Goal: Check status: Check status

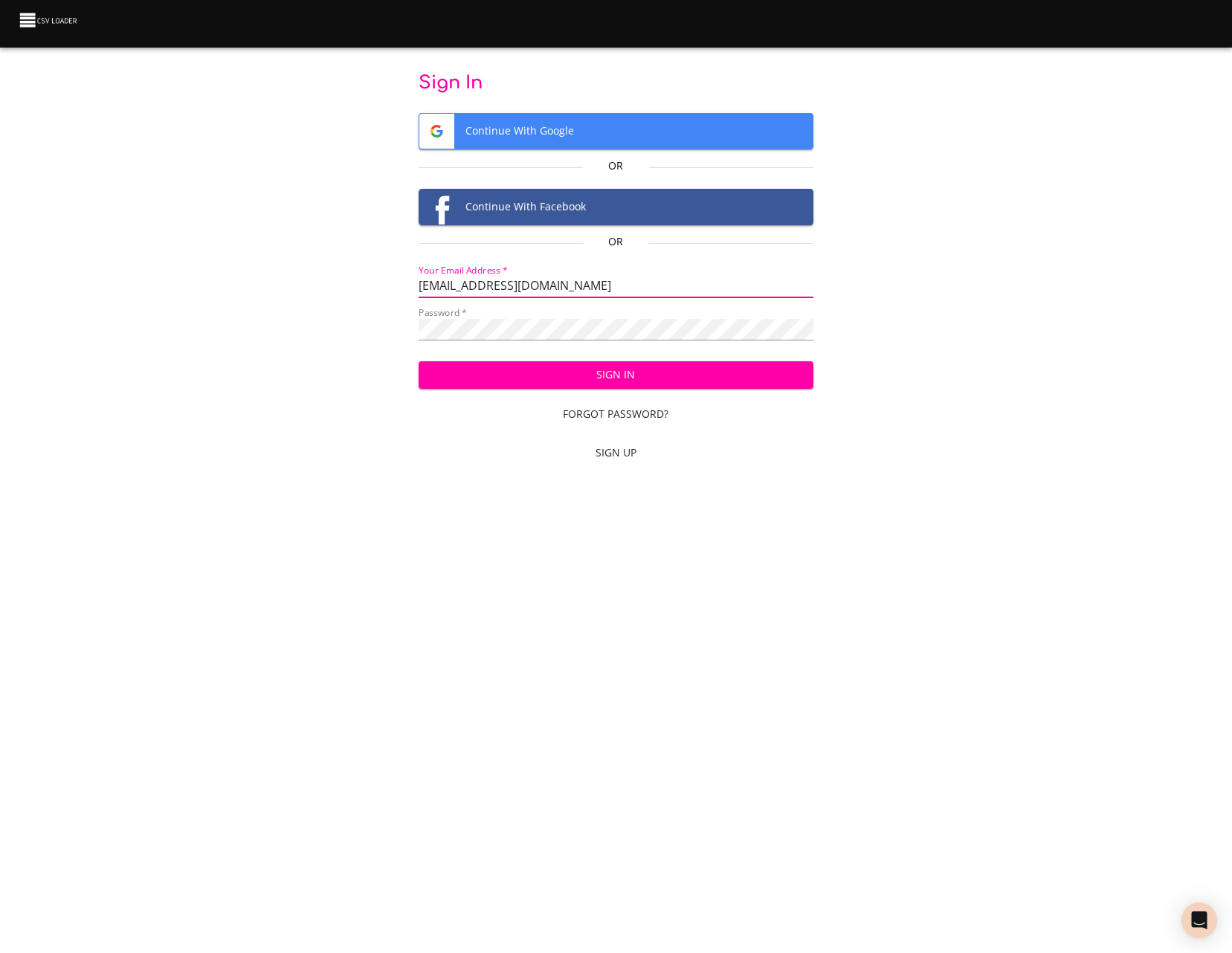
click at [577, 351] on div "Sign In Forgot Password? Sign Up" at bounding box center [615, 408] width 395 height 118
click at [577, 361] on div "Sign In Forgot Password? Sign Up" at bounding box center [615, 408] width 395 height 118
click at [580, 373] on span "Sign In" at bounding box center [616, 375] width 371 height 19
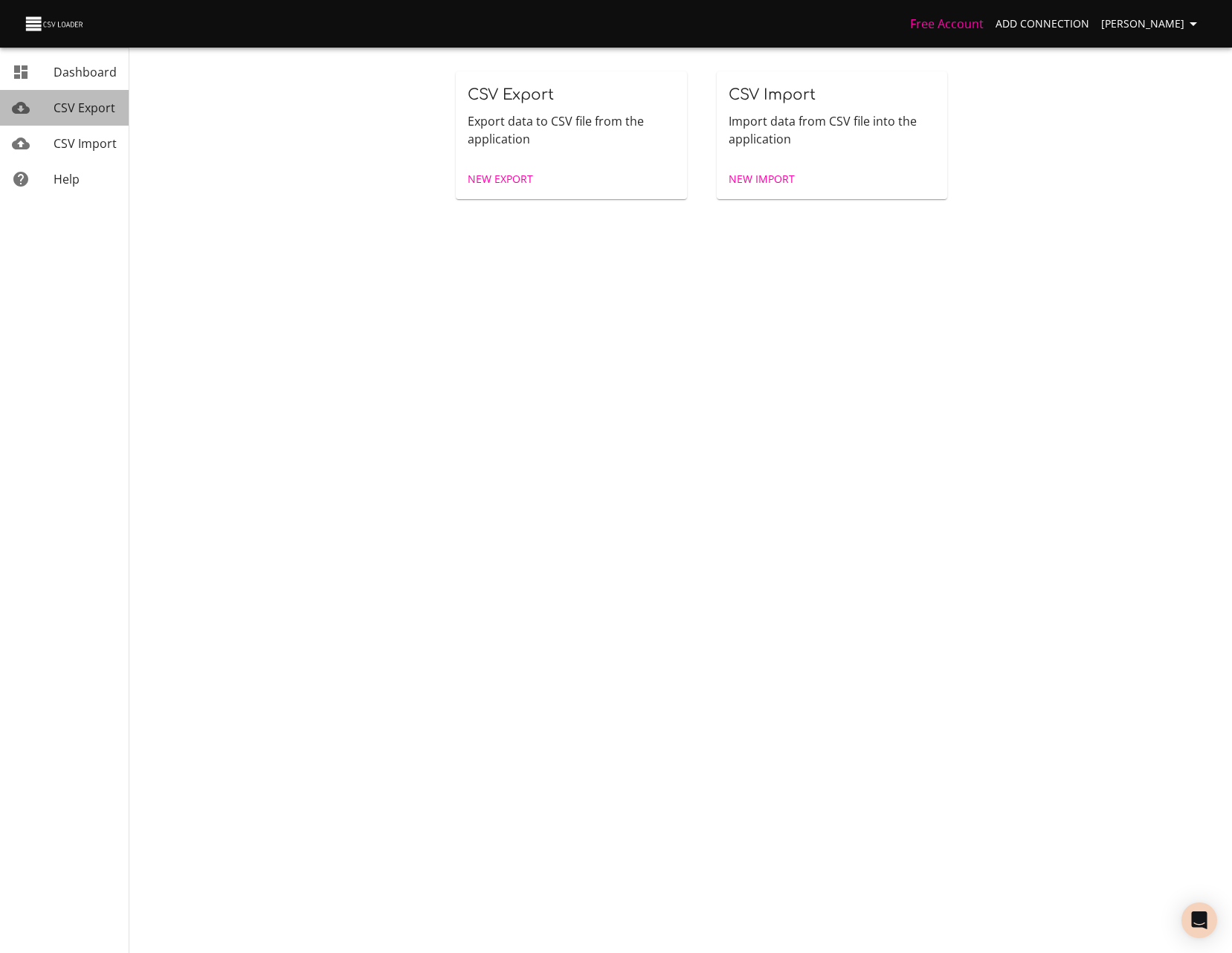
click at [73, 109] on span "CSV Export" at bounding box center [85, 107] width 62 height 16
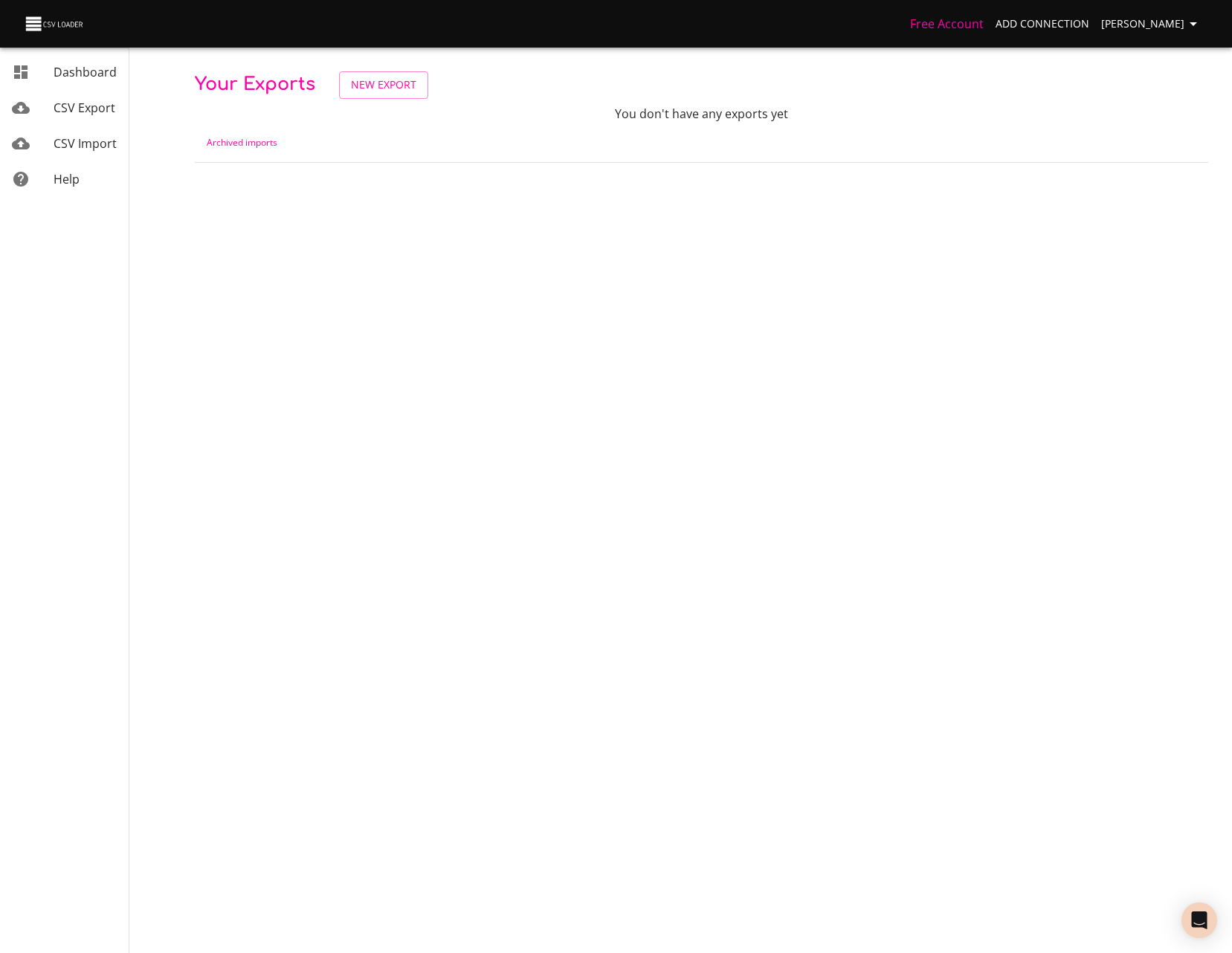
click at [89, 113] on span "CSV Export" at bounding box center [85, 107] width 62 height 16
click at [80, 143] on span "CSV Import" at bounding box center [85, 143] width 63 height 16
click at [73, 93] on link "CSV Export" at bounding box center [64, 107] width 129 height 36
click at [79, 84] on link "Dashboard" at bounding box center [64, 73] width 129 height 36
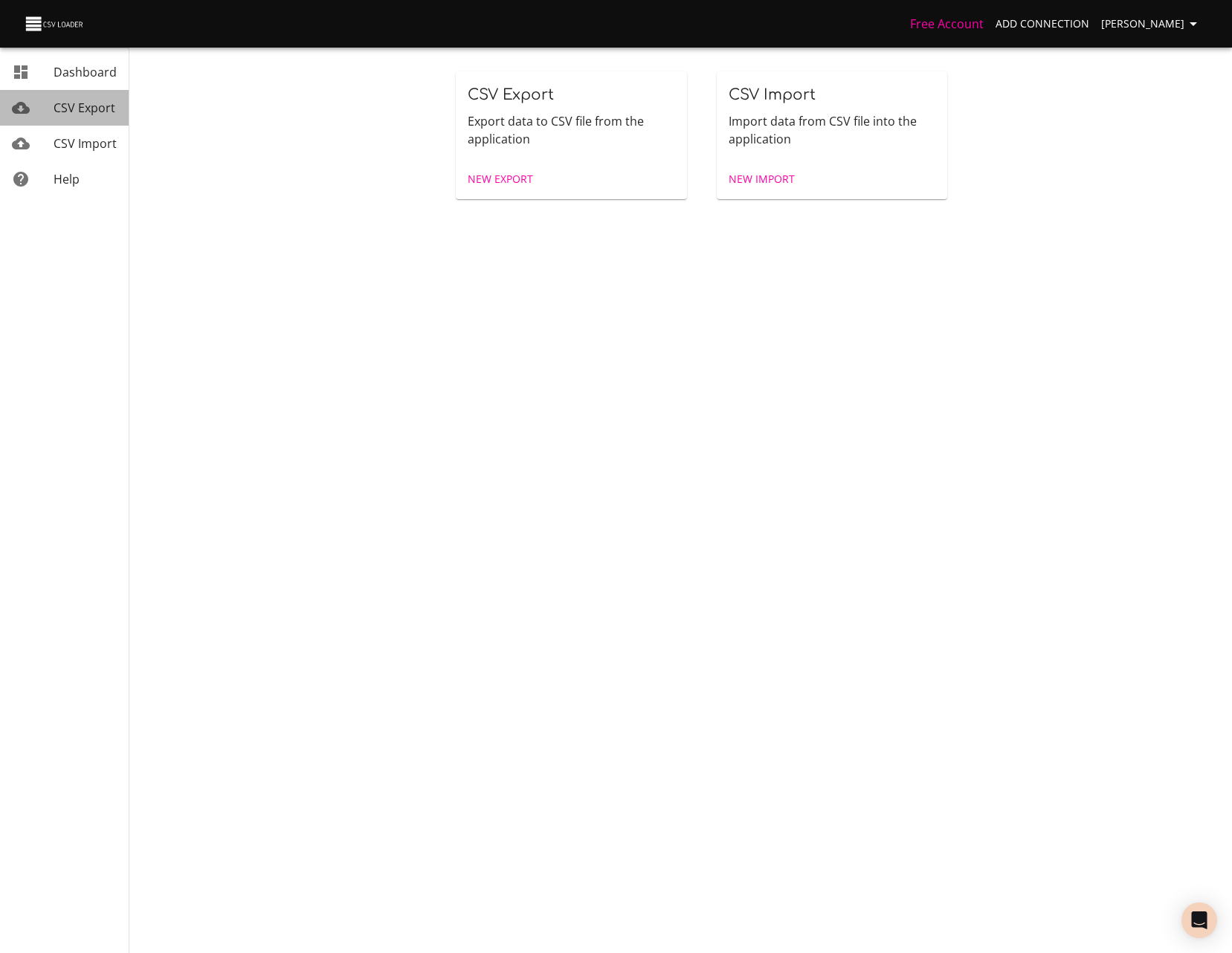
click at [76, 122] on link "CSV Export" at bounding box center [64, 107] width 129 height 36
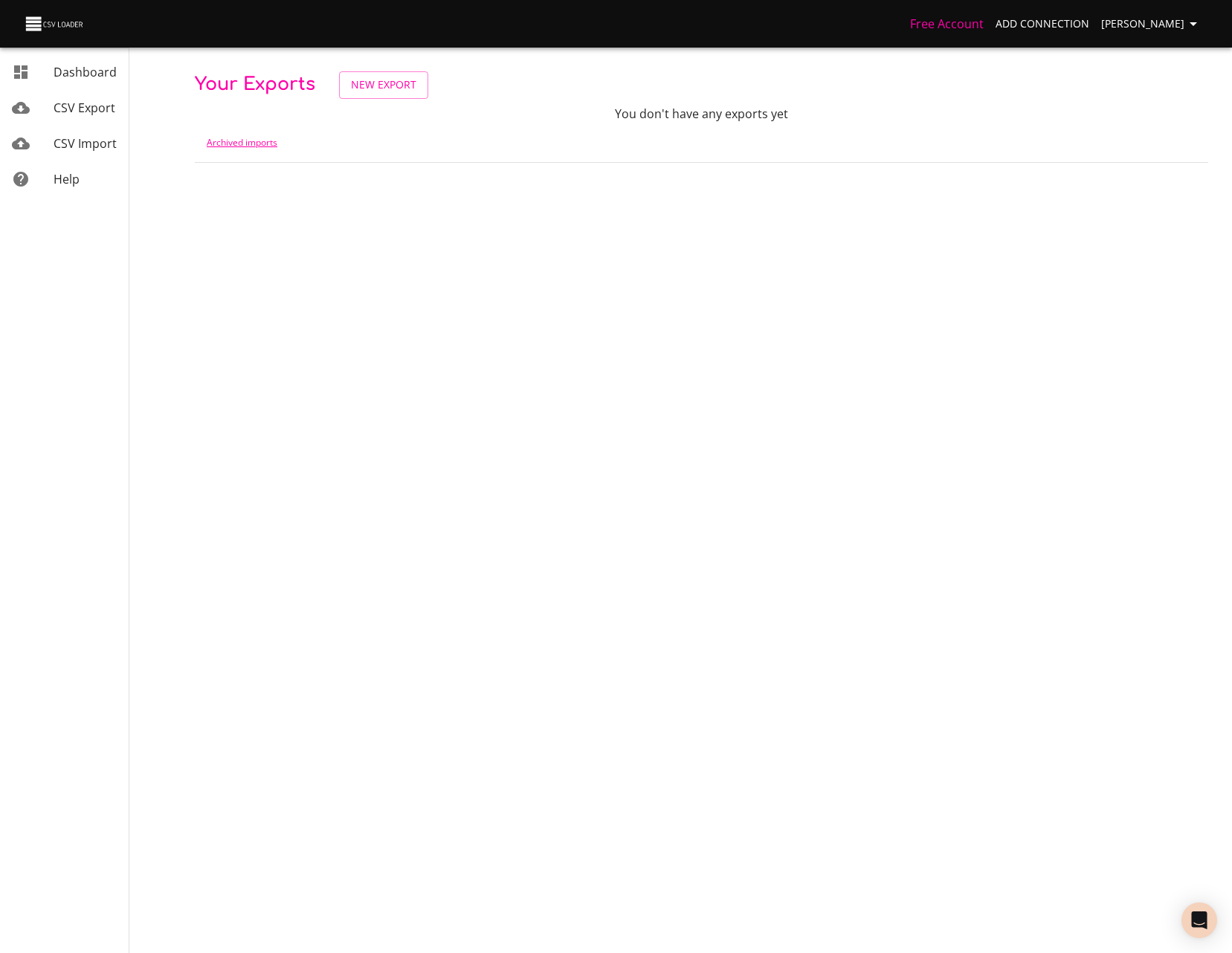
click at [227, 143] on link "Archived imports" at bounding box center [241, 141] width 71 height 12
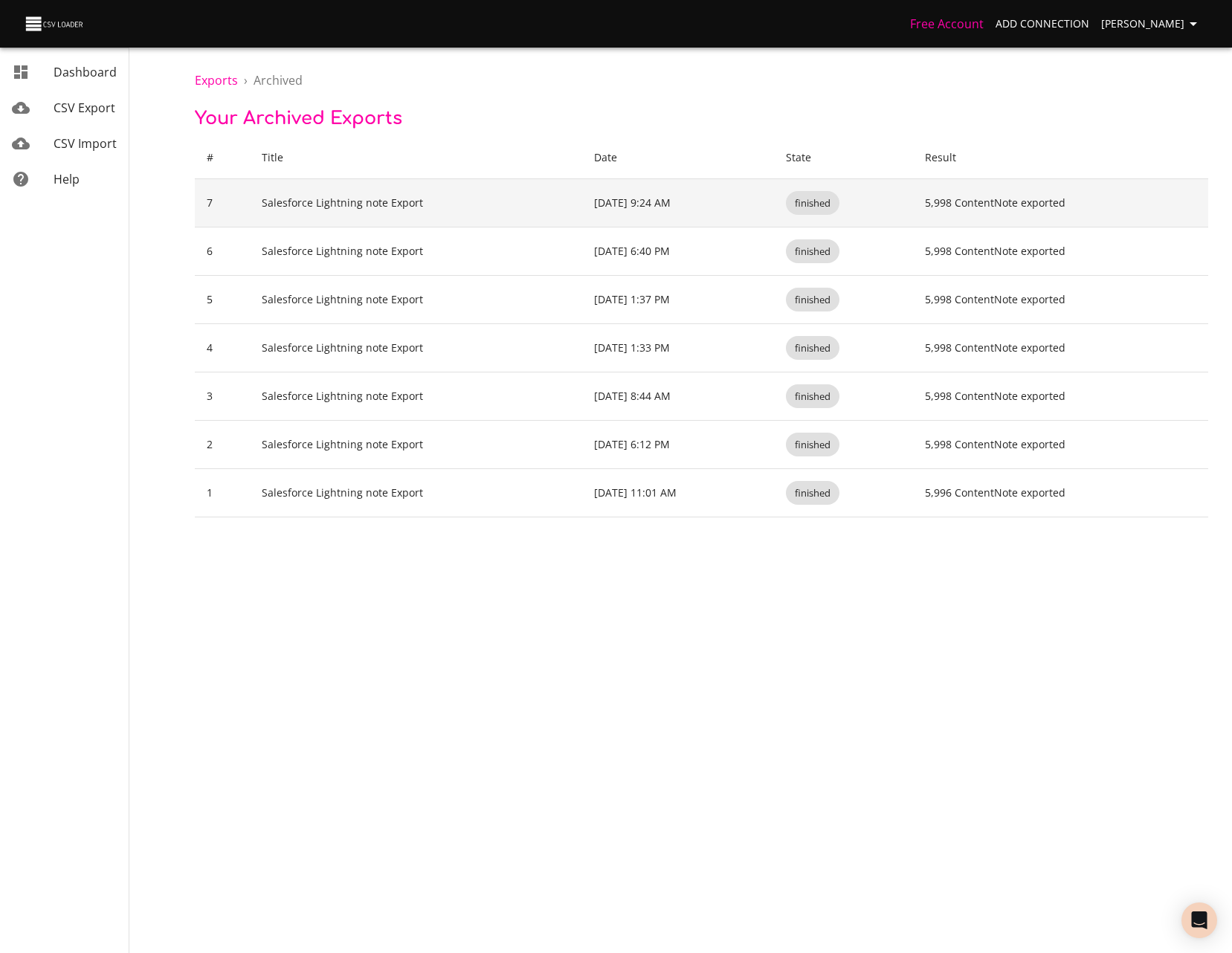
click at [461, 208] on td "Salesforce Lightning note Export" at bounding box center [416, 202] width 333 height 48
click at [334, 214] on td "Salesforce Lightning note Export" at bounding box center [416, 202] width 333 height 48
drag, startPoint x: 334, startPoint y: 214, endPoint x: 503, endPoint y: 208, distance: 169.1
click at [503, 208] on td "Salesforce Lightning note Export" at bounding box center [416, 202] width 333 height 48
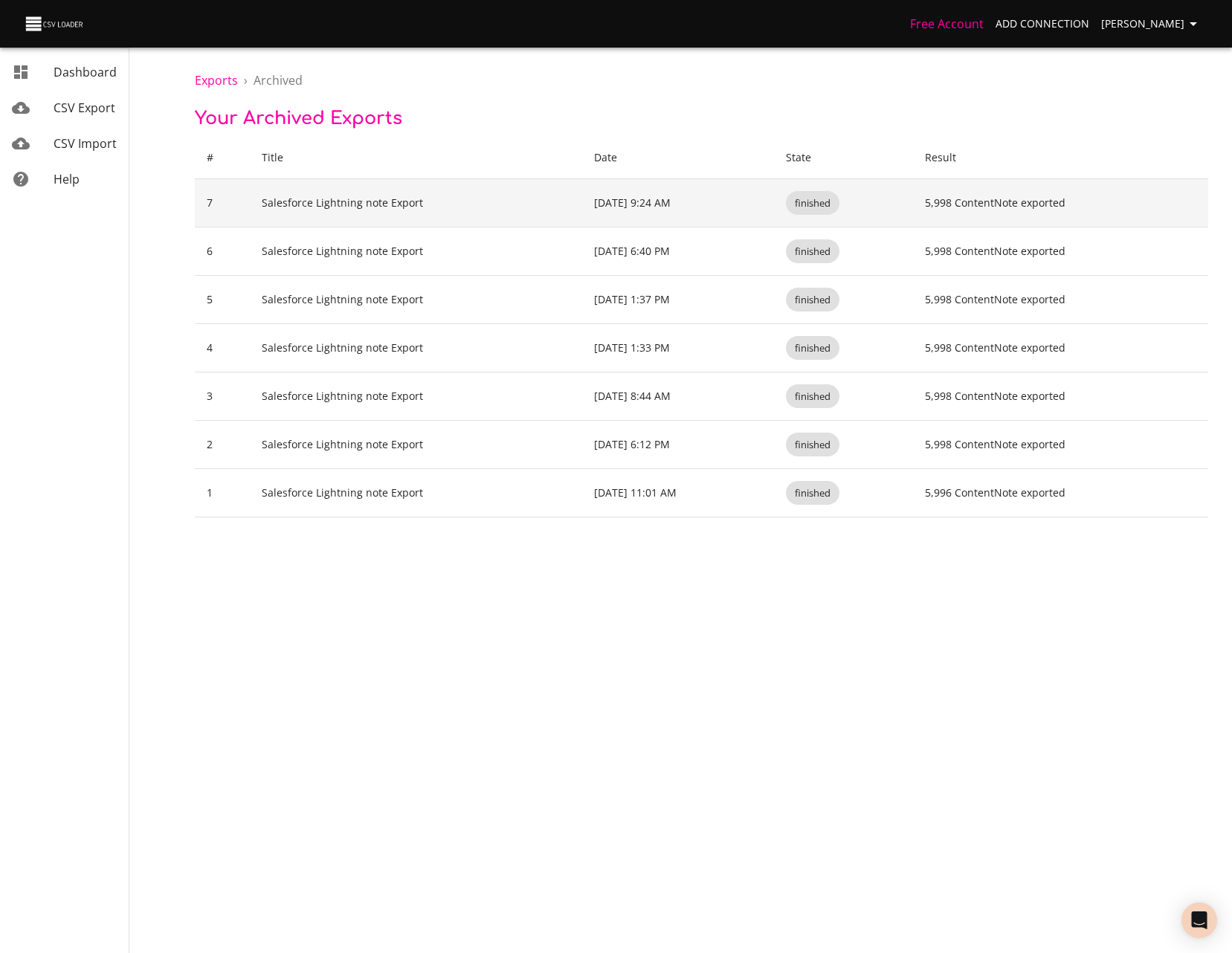
click at [839, 204] on span "finished" at bounding box center [812, 202] width 54 height 14
click at [947, 207] on td "5,998 ContentNote exported" at bounding box center [1060, 202] width 295 height 48
click at [1112, 208] on td "5,998 ContentNote exported" at bounding box center [1060, 202] width 295 height 48
drag, startPoint x: 1144, startPoint y: 203, endPoint x: 1169, endPoint y: 200, distance: 25.2
click at [1144, 202] on td "5,998 ContentNote exported" at bounding box center [1060, 202] width 295 height 48
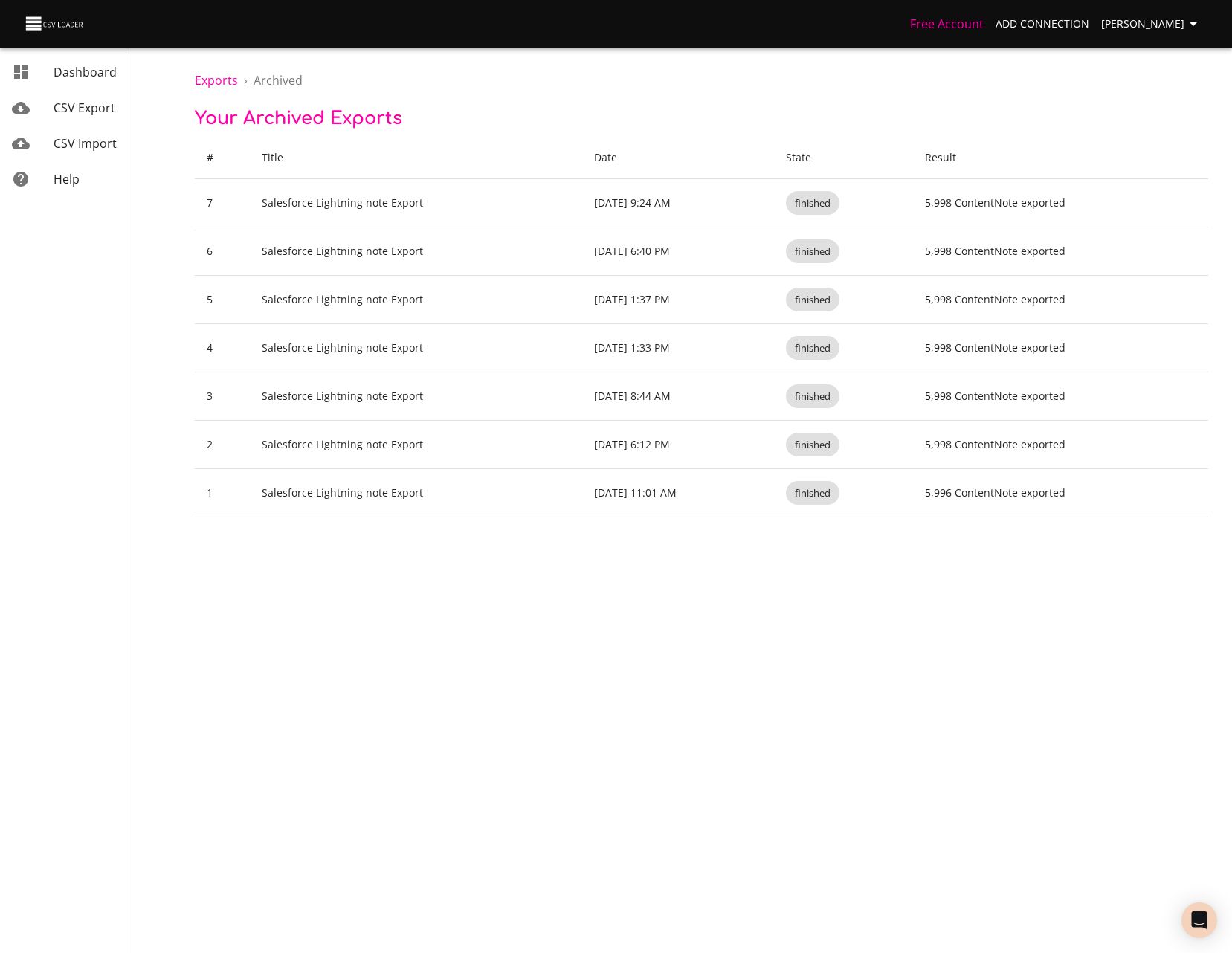
click at [1211, 192] on div "Exports › Archived Your Archived Exports # Title Date State Result 7 Salesforce…" at bounding box center [702, 258] width 1061 height 517
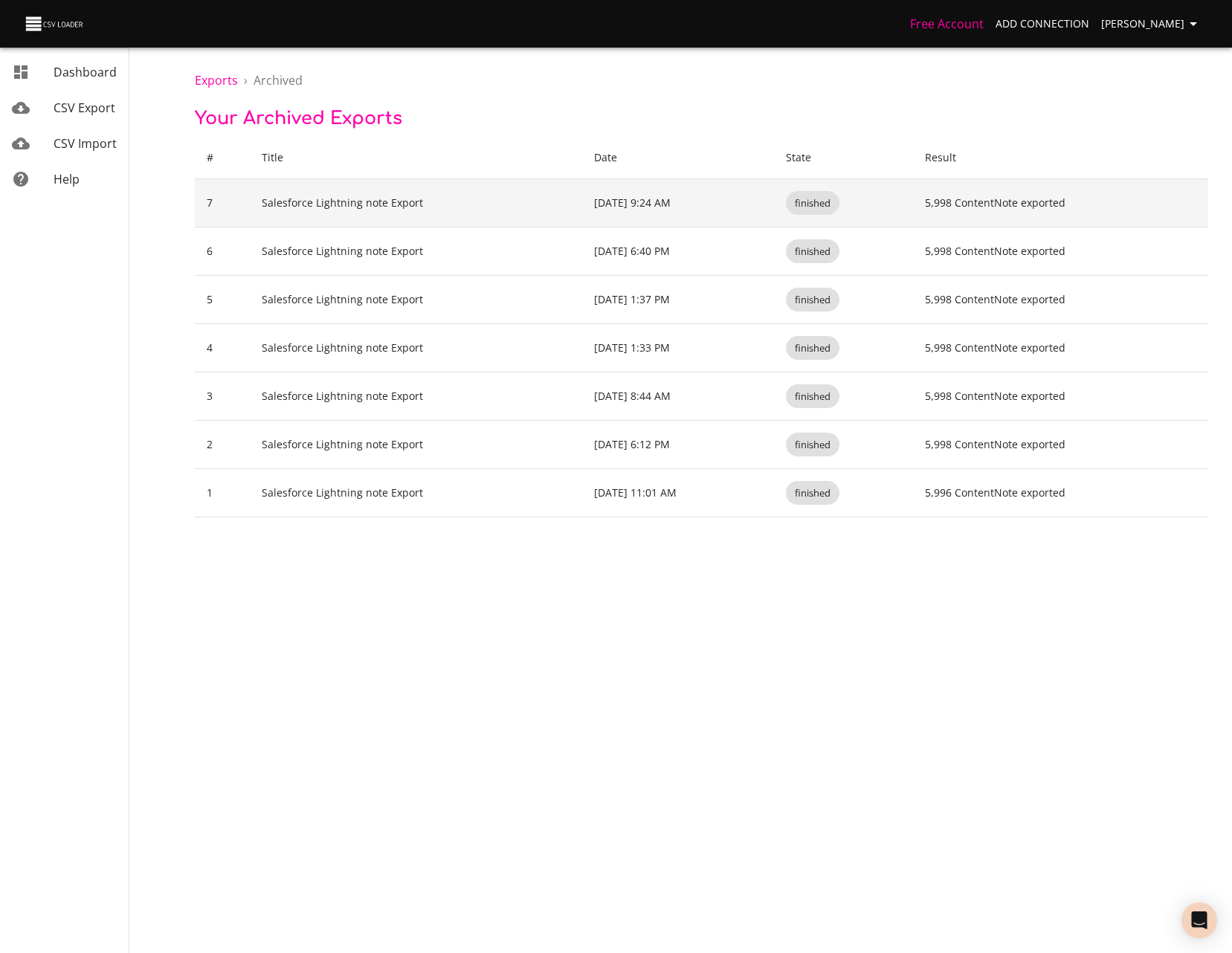
click at [1207, 200] on td "5,998 ContentNote exported" at bounding box center [1060, 202] width 295 height 48
click at [1192, 199] on td "5,998 ContentNote exported" at bounding box center [1060, 202] width 295 height 48
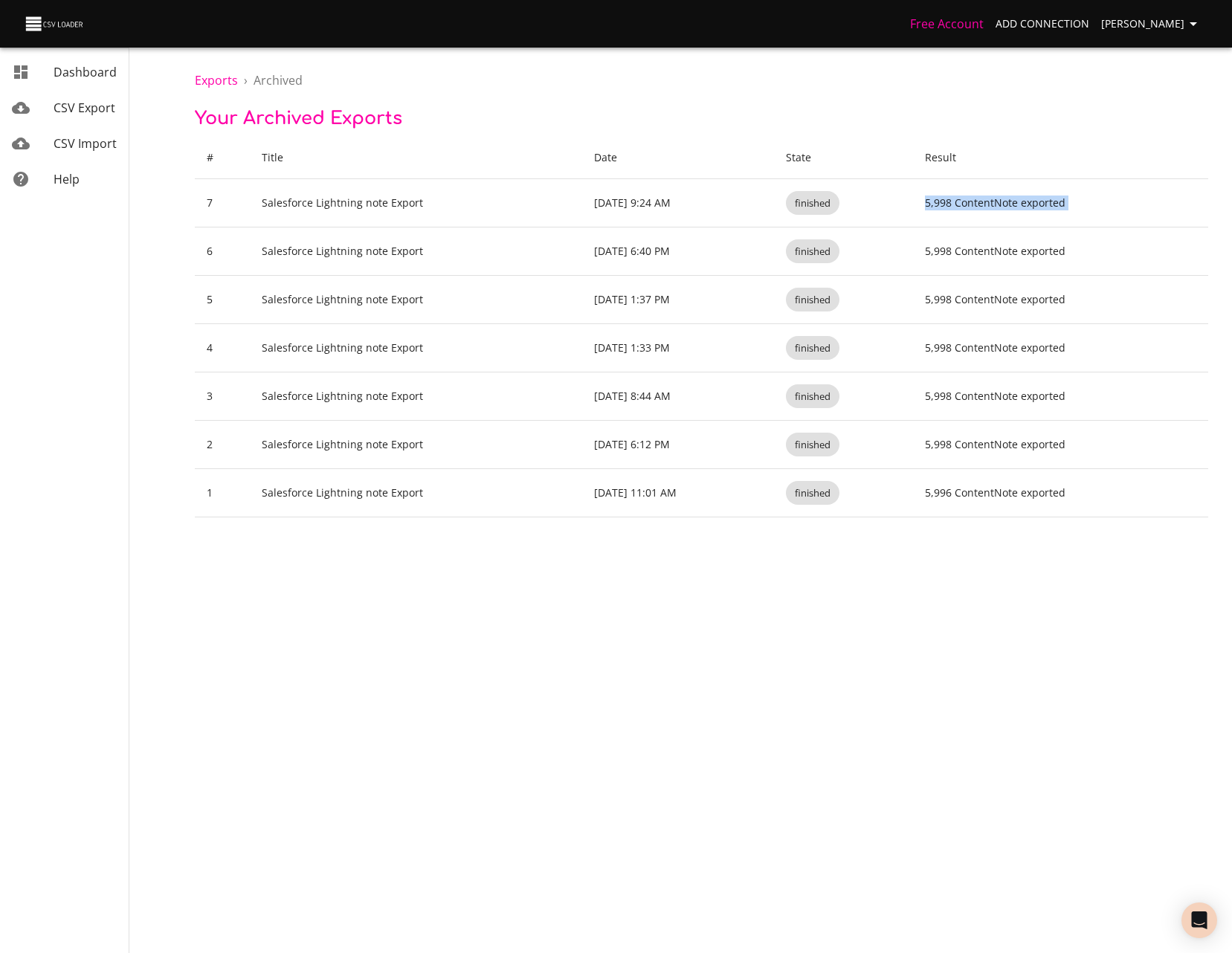
drag, startPoint x: 1192, startPoint y: 199, endPoint x: 1052, endPoint y: 144, distance: 150.4
click at [1052, 144] on th "Result" at bounding box center [1060, 157] width 295 height 42
drag, startPoint x: 1124, startPoint y: 452, endPoint x: 1053, endPoint y: 520, distance: 98.3
click at [1053, 520] on body "Free Account Add Connection Sean Walsh Dashboard CSV Export CSV Import Help Exp…" at bounding box center [616, 476] width 1232 height 953
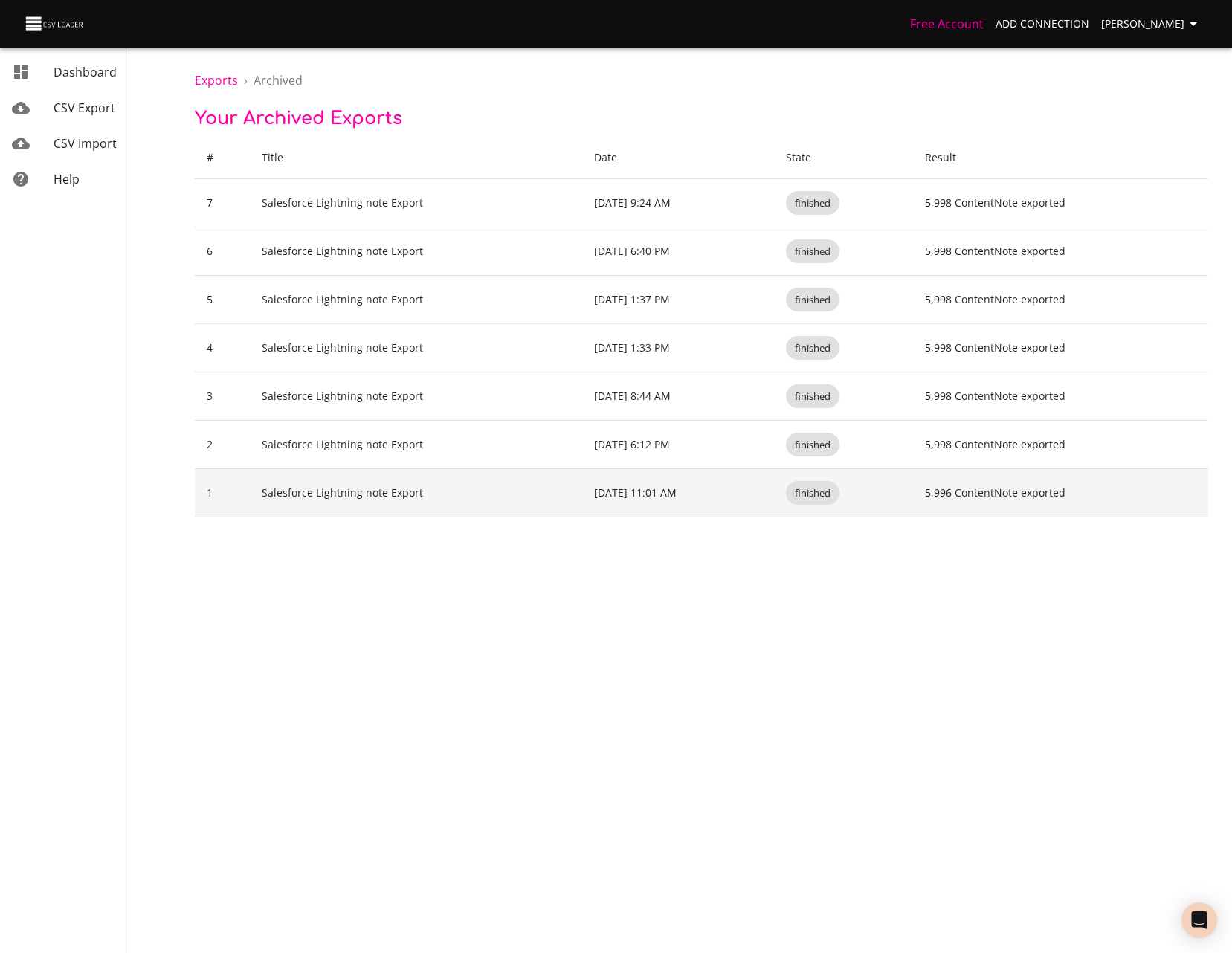
click at [1029, 489] on td "5,996 ContentNote exported" at bounding box center [1060, 493] width 295 height 48
click at [812, 491] on span "finished" at bounding box center [812, 493] width 54 height 14
click at [619, 496] on td "Nov 8, 2023 11:01 AM" at bounding box center [677, 493] width 191 height 48
click at [489, 494] on td "Salesforce Lightning note Export" at bounding box center [416, 493] width 333 height 48
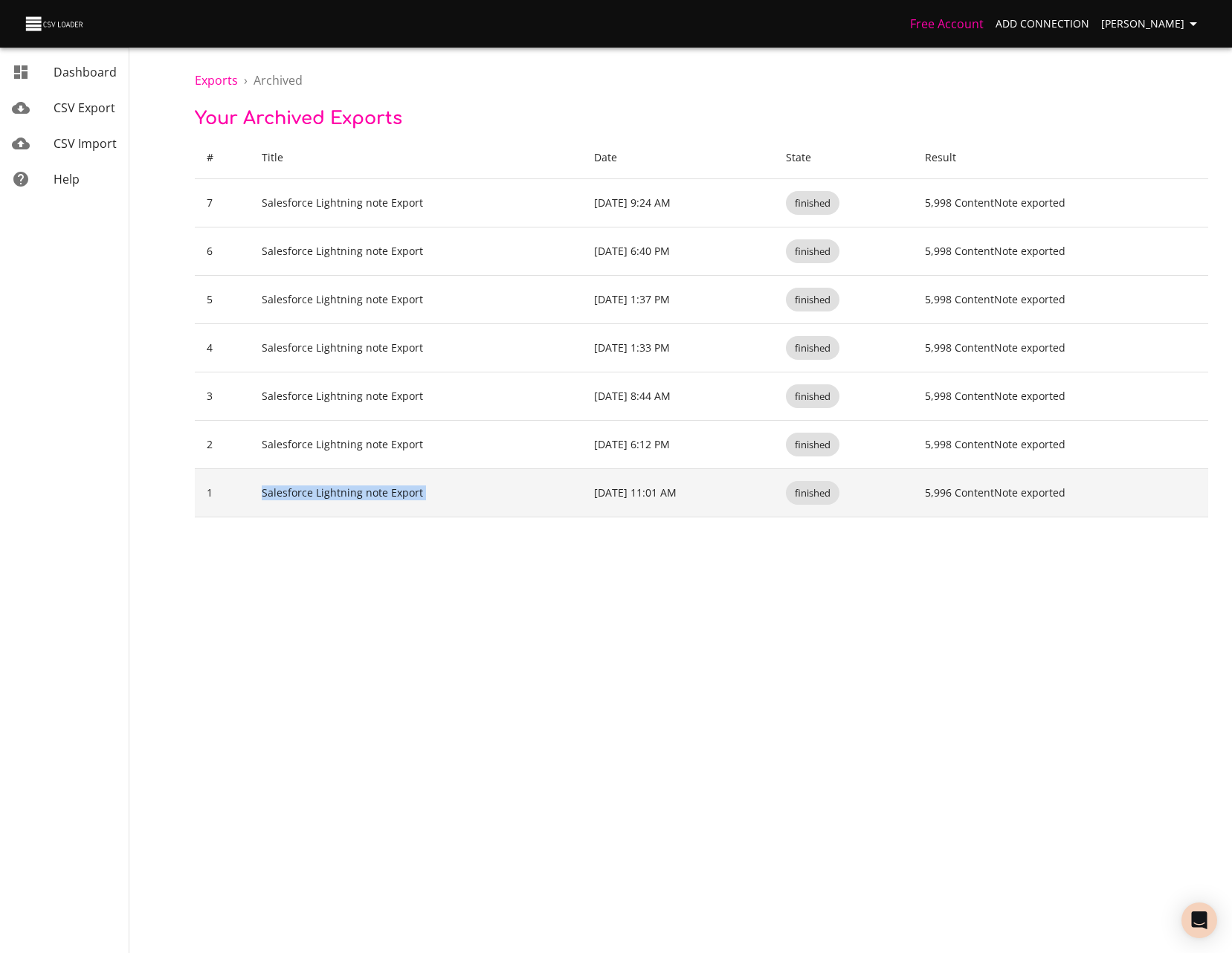
click at [489, 494] on td "Salesforce Lightning note Export" at bounding box center [416, 493] width 333 height 48
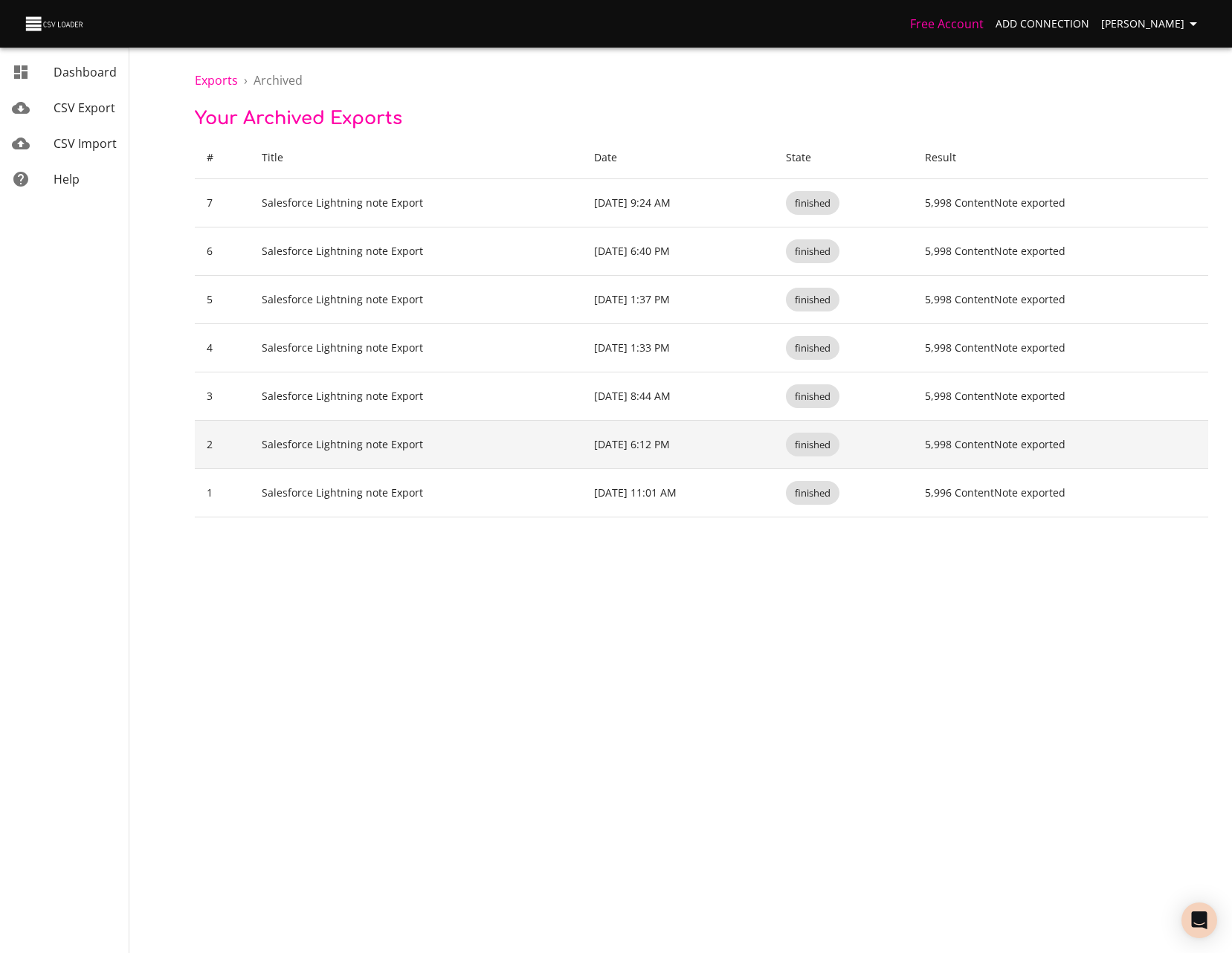
drag, startPoint x: 489, startPoint y: 494, endPoint x: 488, endPoint y: 446, distance: 48.0
click at [488, 446] on td "Salesforce Lightning note Export" at bounding box center [416, 444] width 333 height 48
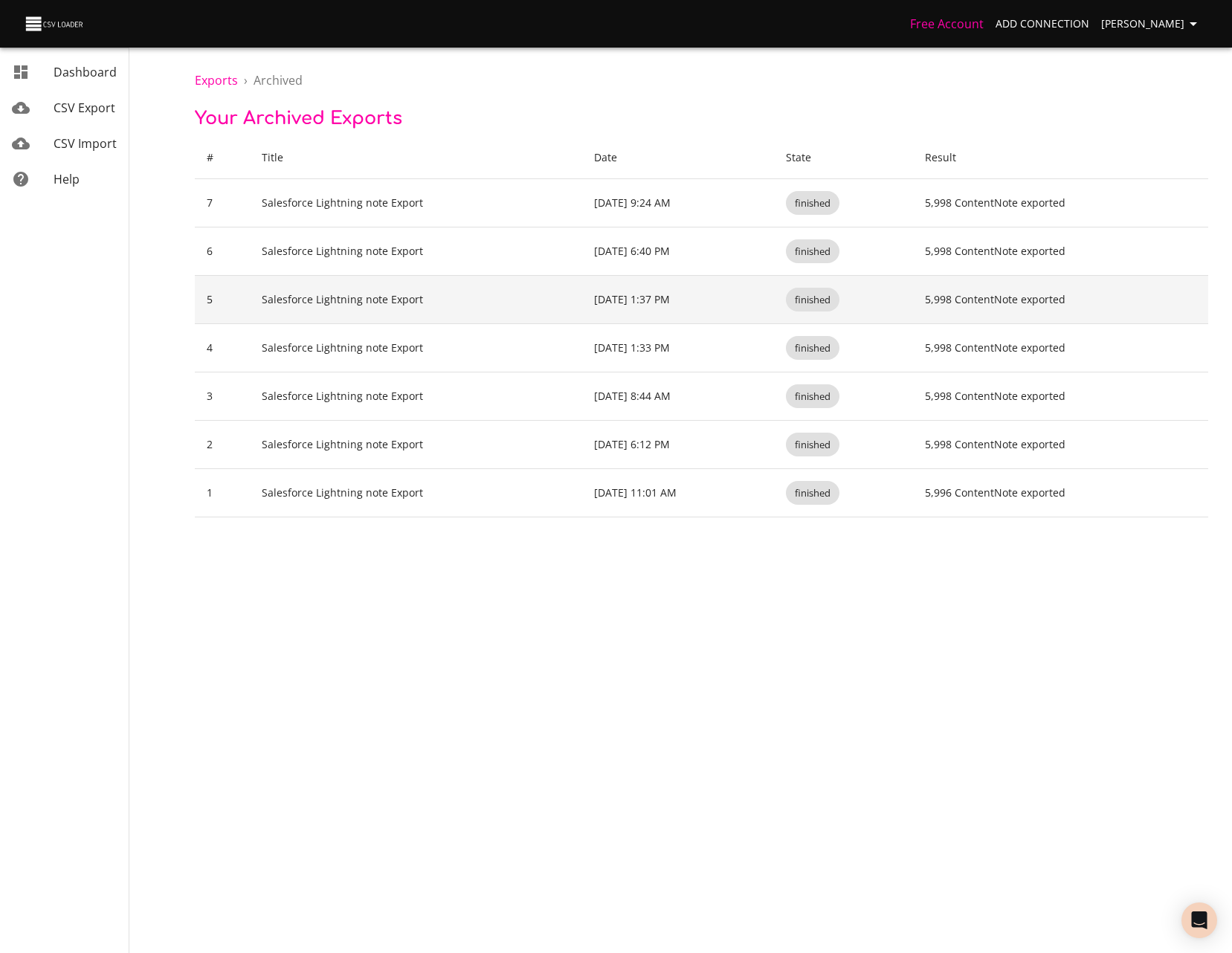
drag, startPoint x: 488, startPoint y: 446, endPoint x: 460, endPoint y: 305, distance: 143.8
click at [460, 305] on td "Salesforce Lightning note Export" at bounding box center [416, 299] width 333 height 48
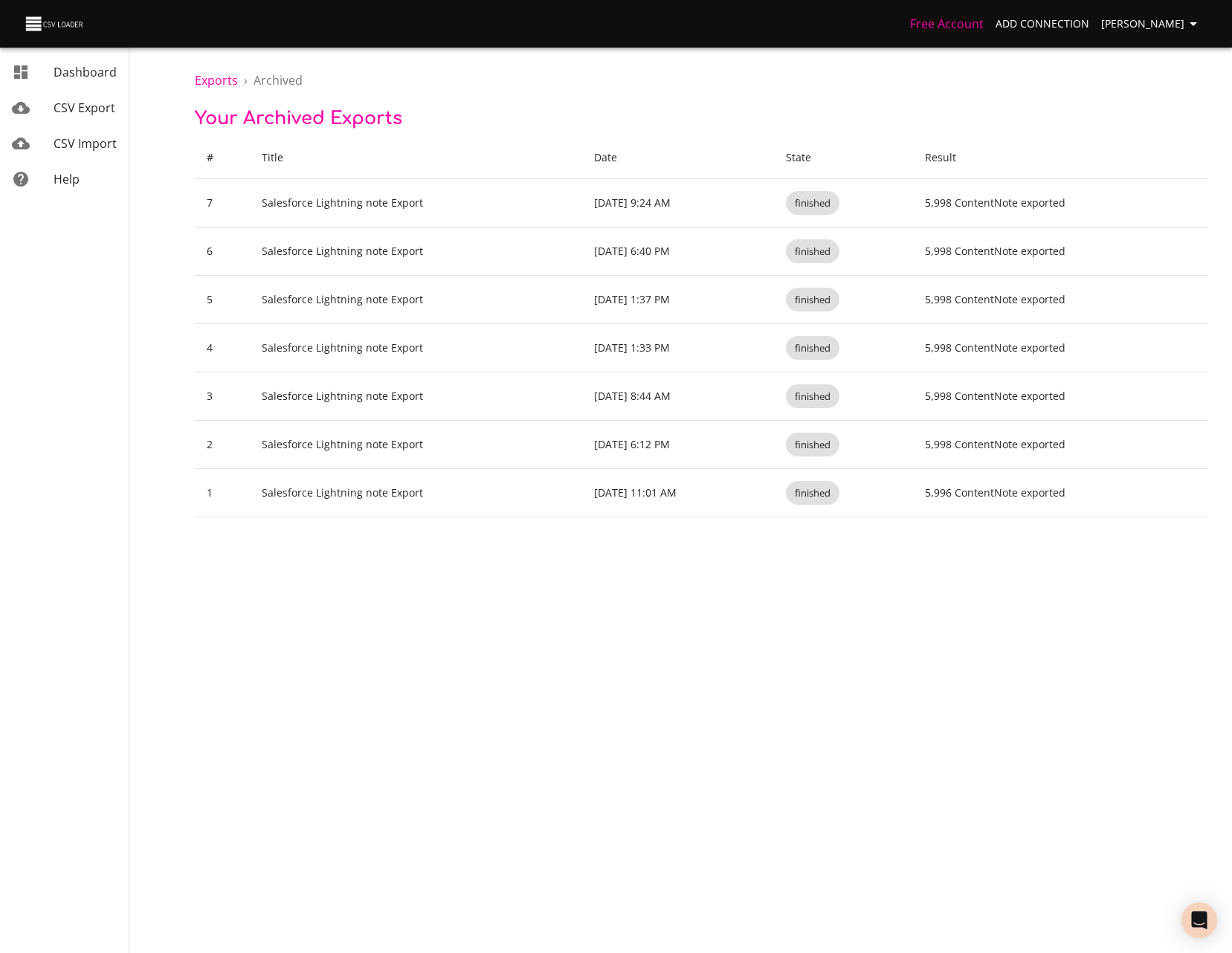
click at [492, 150] on th "Title" at bounding box center [416, 157] width 333 height 42
click at [1078, 26] on span "Add Connection" at bounding box center [1042, 24] width 93 height 19
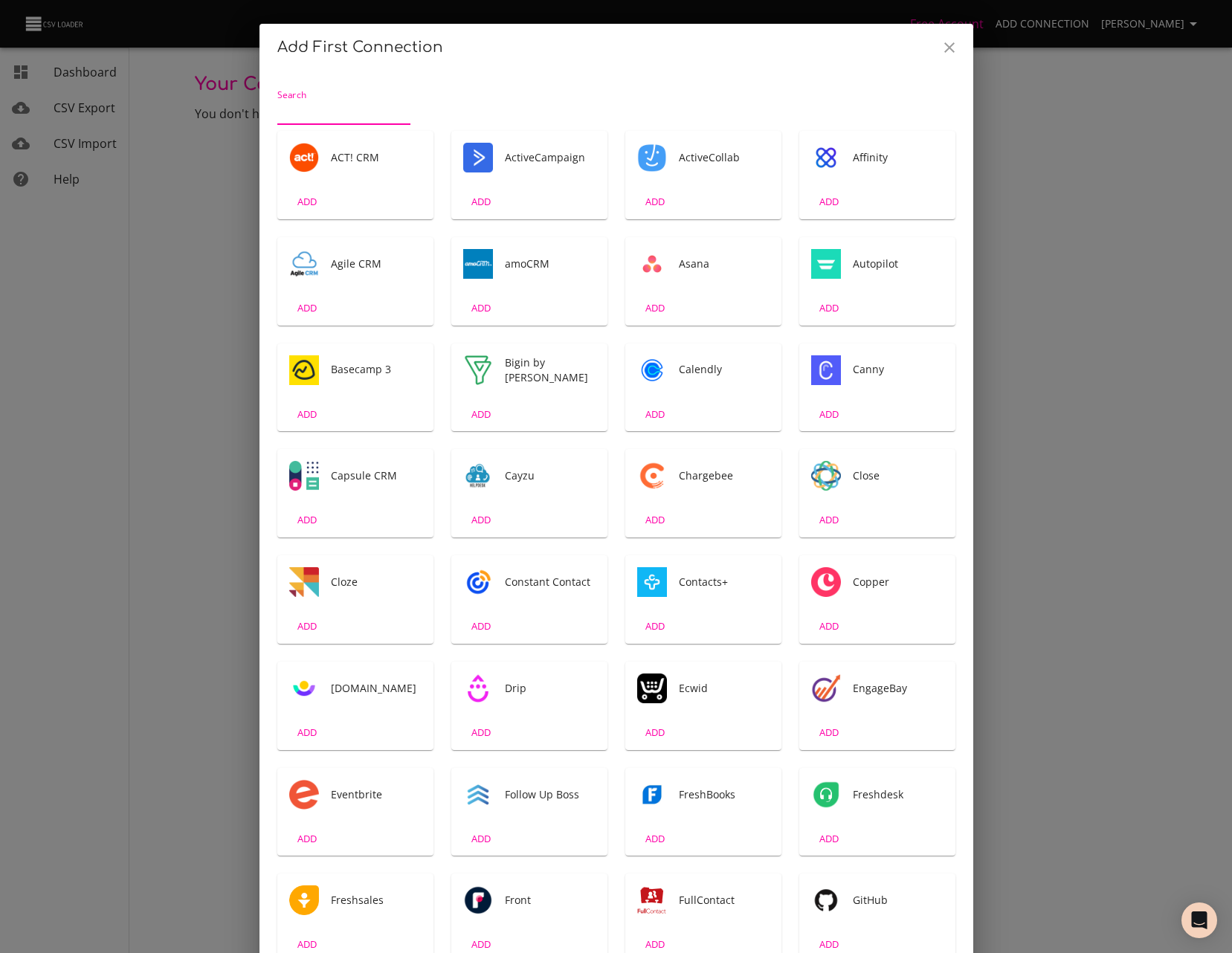
click at [932, 54] on button "Close" at bounding box center [949, 48] width 36 height 36
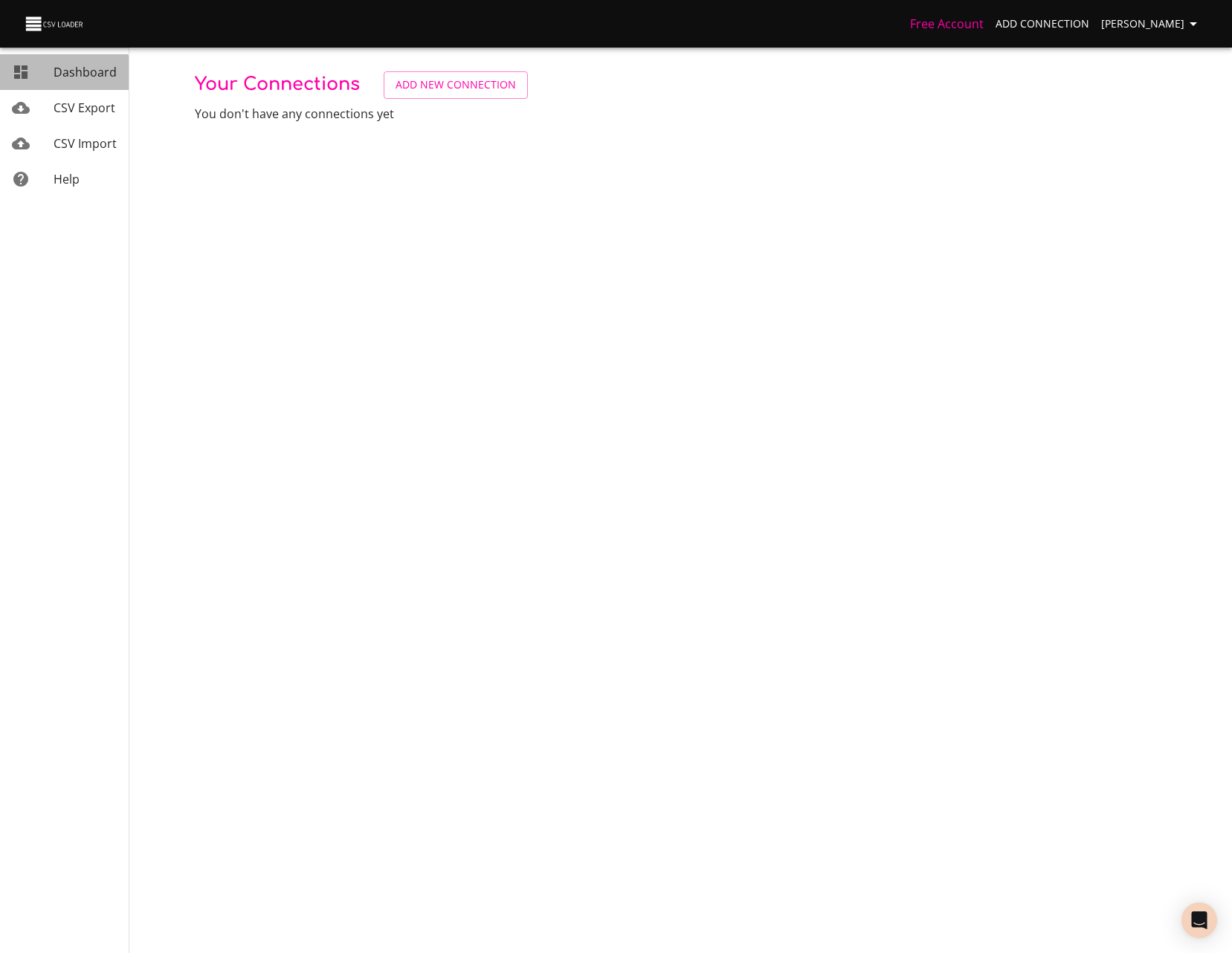
click at [61, 85] on link "Dashboard" at bounding box center [64, 73] width 129 height 36
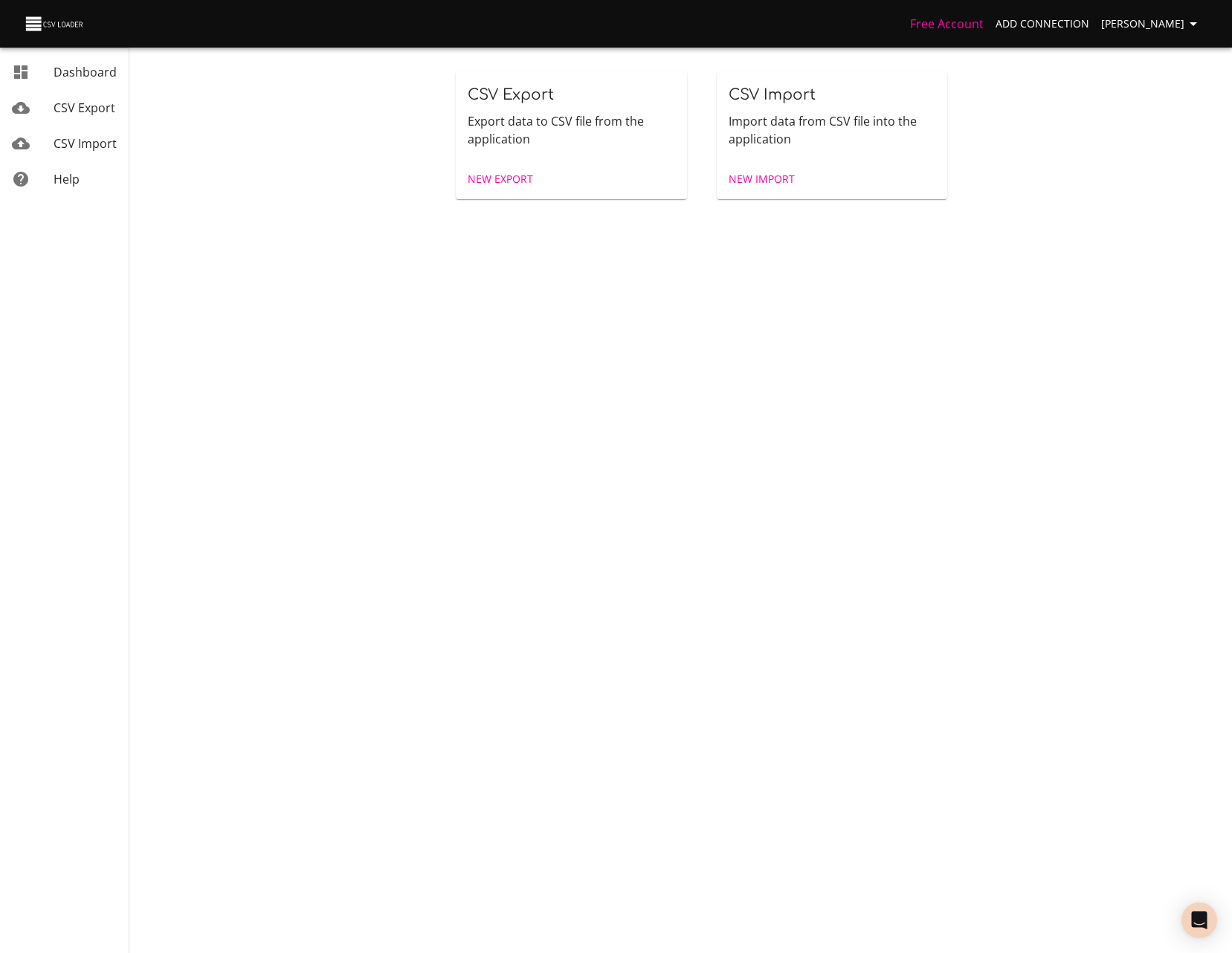
click at [66, 152] on div "CSV Import" at bounding box center [85, 143] width 63 height 18
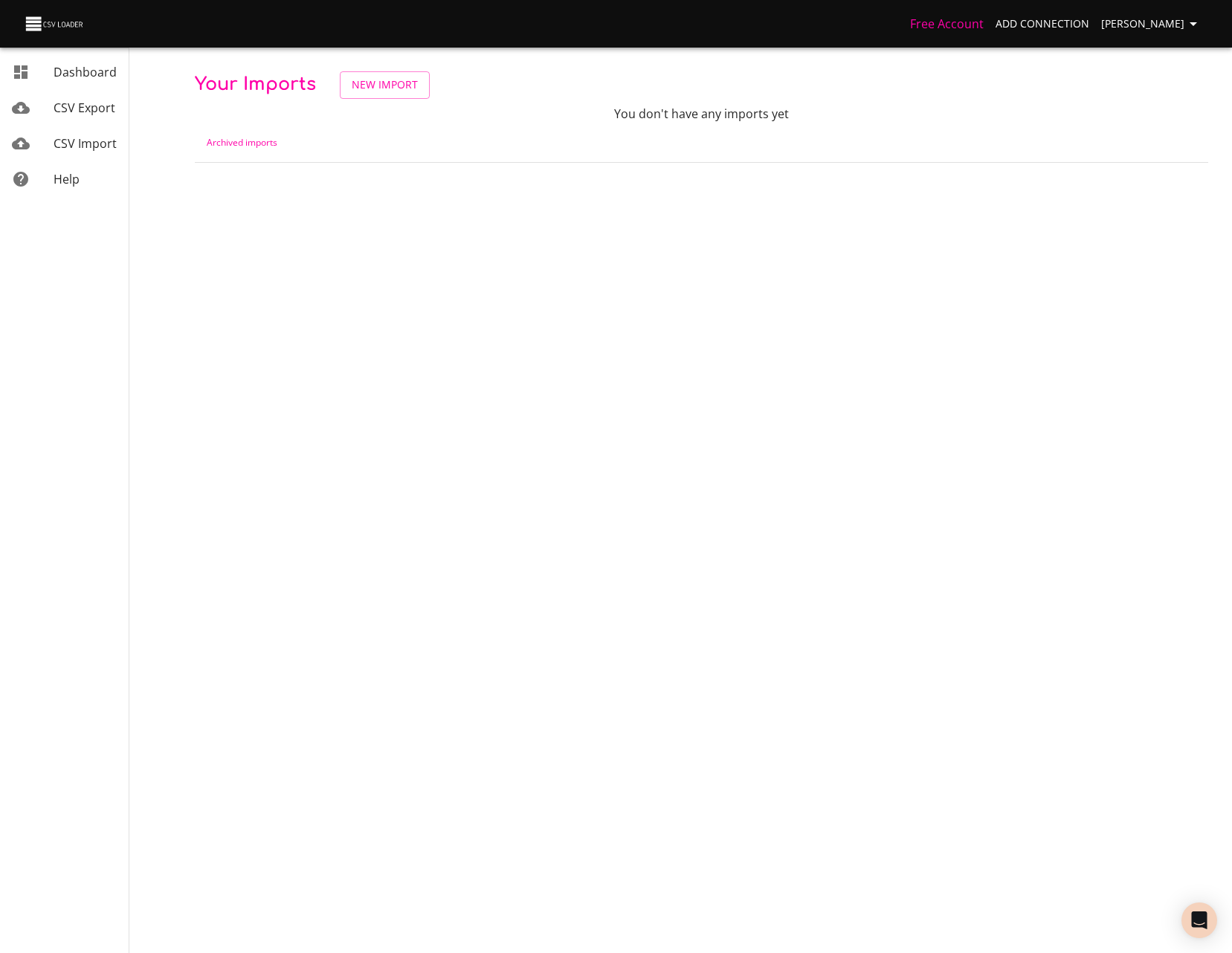
click at [291, 145] on td "Archived imports" at bounding box center [702, 142] width 1013 height 40
click at [282, 145] on td "Archived imports" at bounding box center [702, 142] width 1013 height 40
click at [271, 144] on link "Archived imports" at bounding box center [241, 141] width 71 height 12
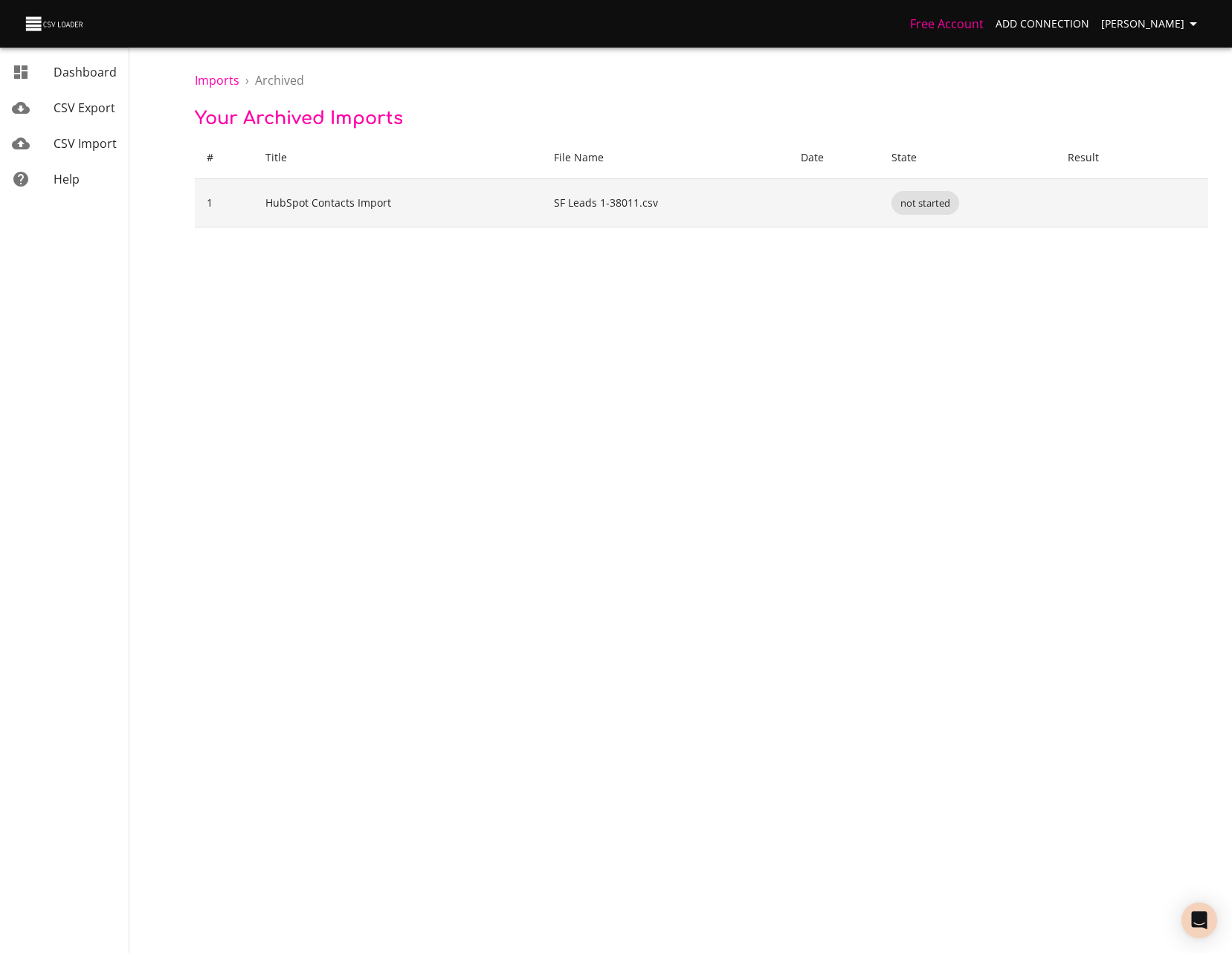
click at [445, 211] on td "HubSpot Contacts Import" at bounding box center [397, 202] width 288 height 48
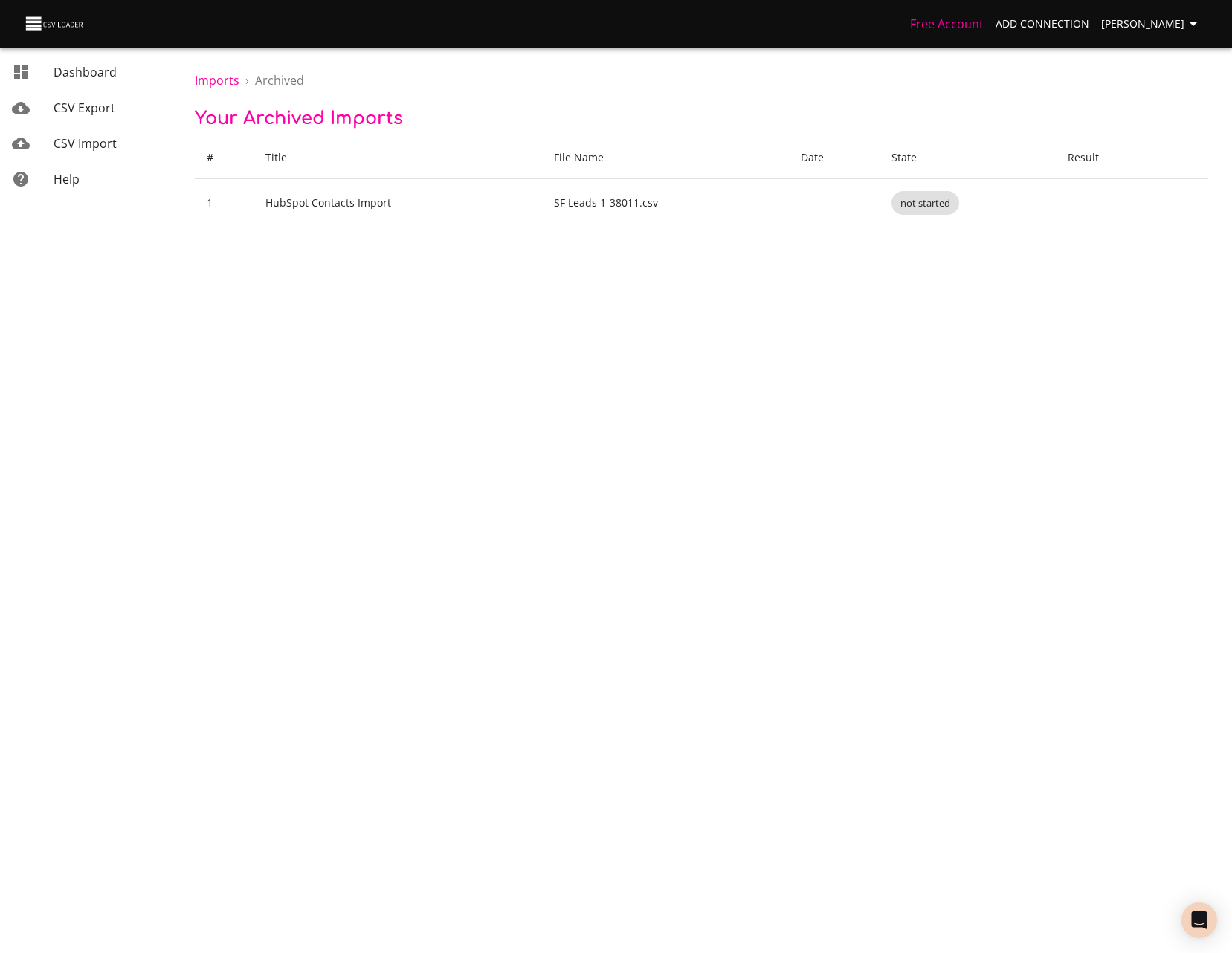
click at [70, 112] on span "CSV Export" at bounding box center [85, 107] width 62 height 16
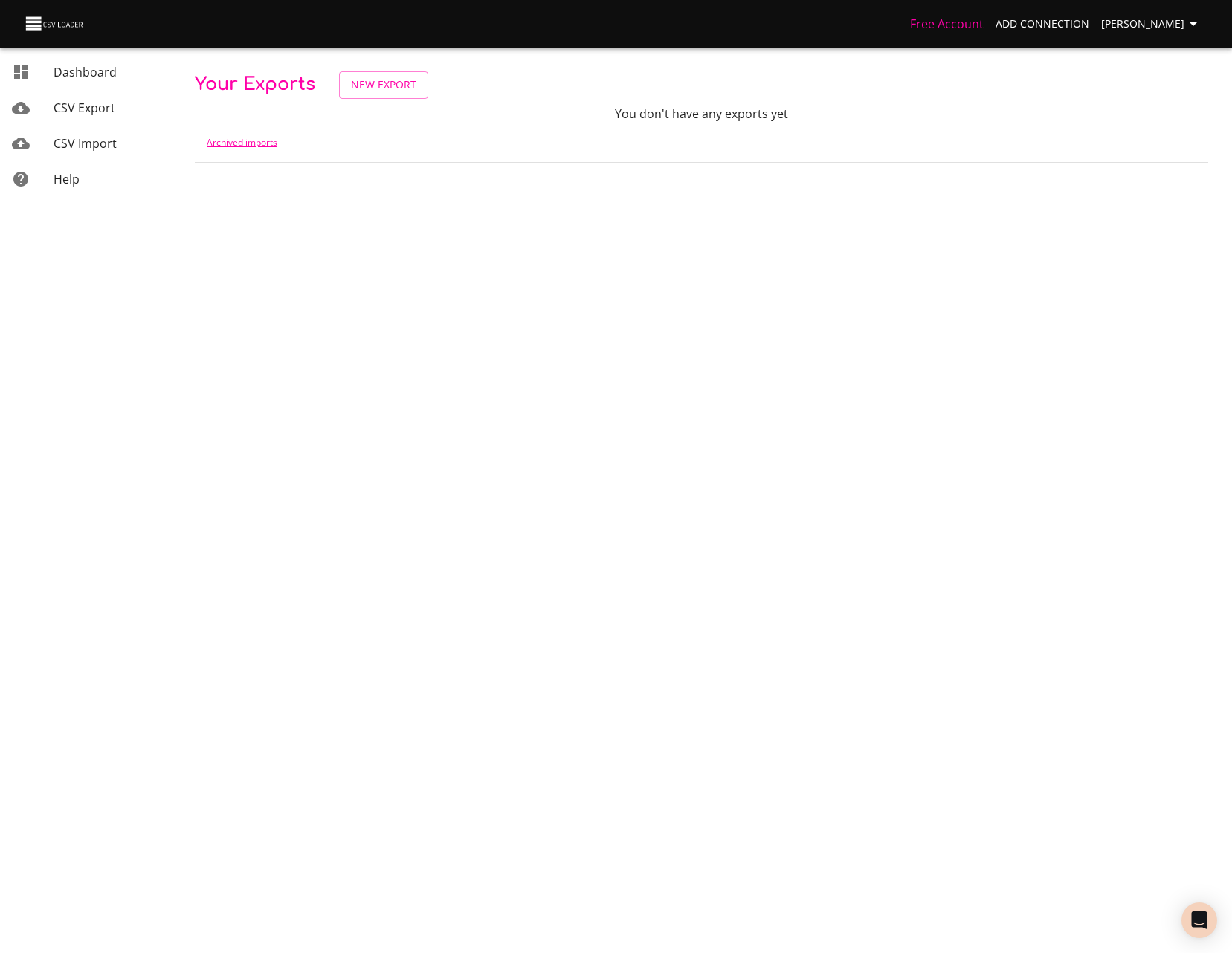
click at [273, 143] on link "Archived imports" at bounding box center [241, 141] width 71 height 12
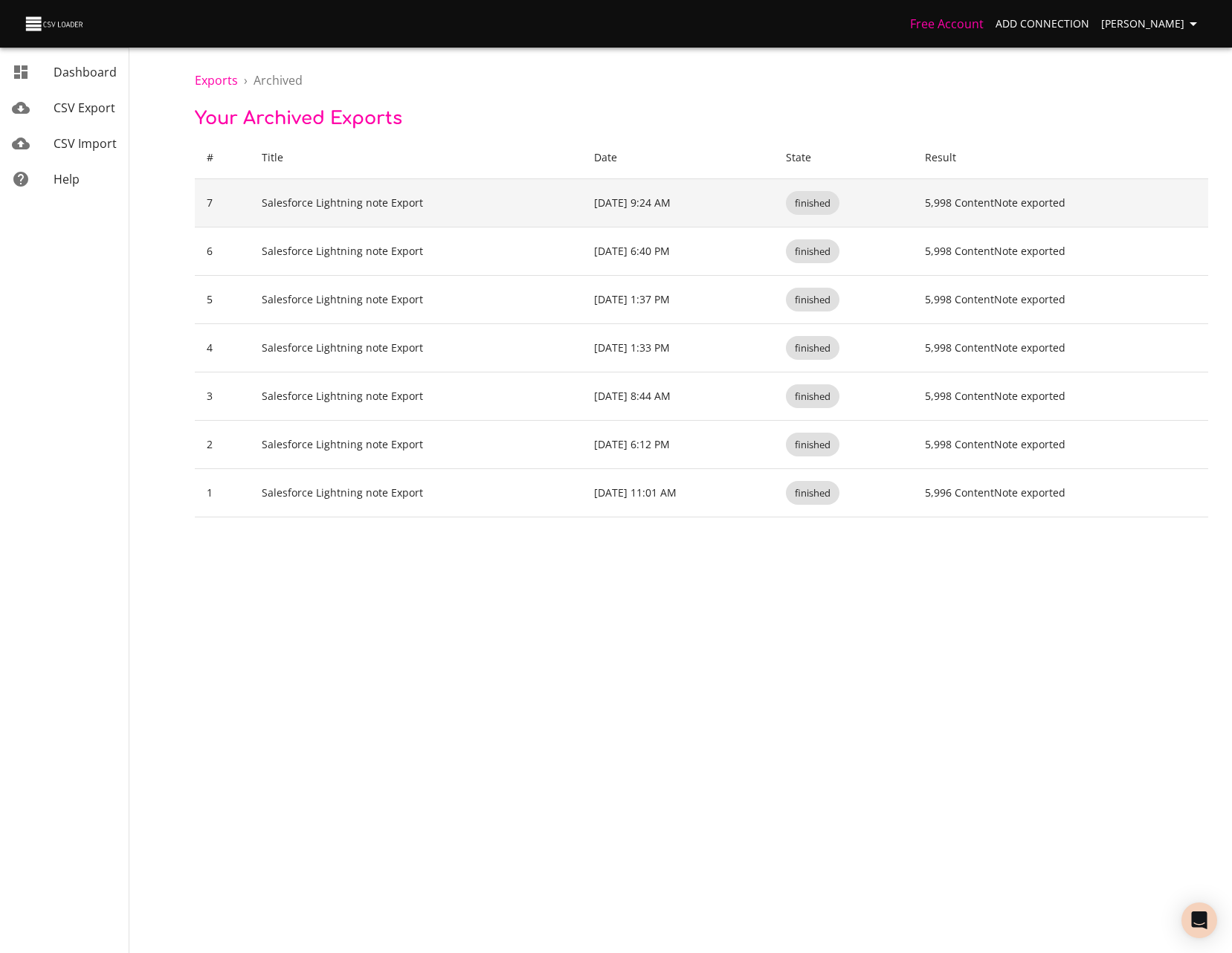
click at [662, 205] on td "Dec 5, 2023 9:24 AM" at bounding box center [677, 202] width 191 height 48
drag, startPoint x: 662, startPoint y: 205, endPoint x: 723, endPoint y: 205, distance: 61.0
click at [723, 205] on td "Dec 5, 2023 9:24 AM" at bounding box center [677, 202] width 191 height 48
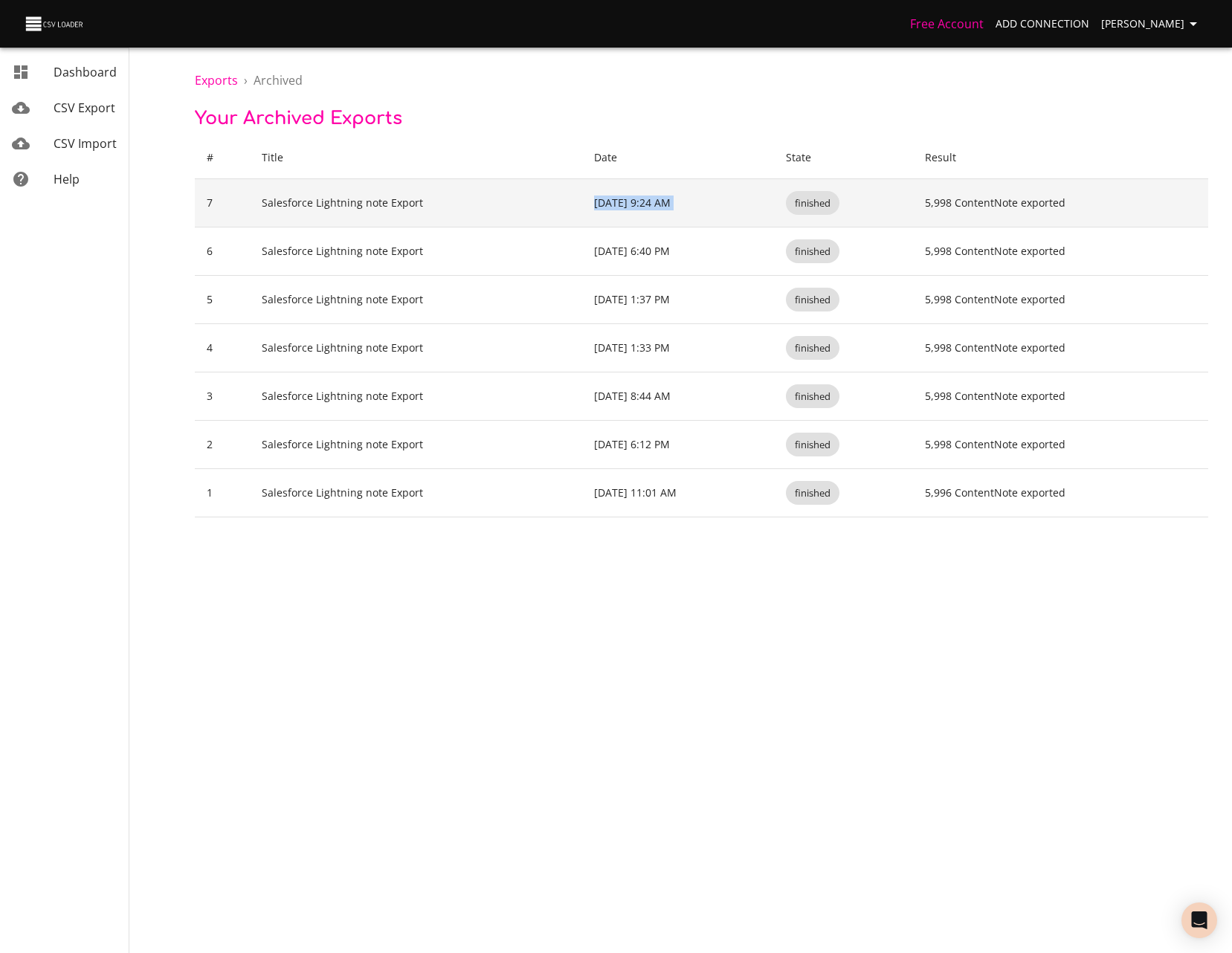
click at [723, 205] on td "Dec 5, 2023 9:24 AM" at bounding box center [677, 202] width 191 height 48
click at [449, 217] on td "Salesforce Lightning note Export" at bounding box center [416, 202] width 333 height 48
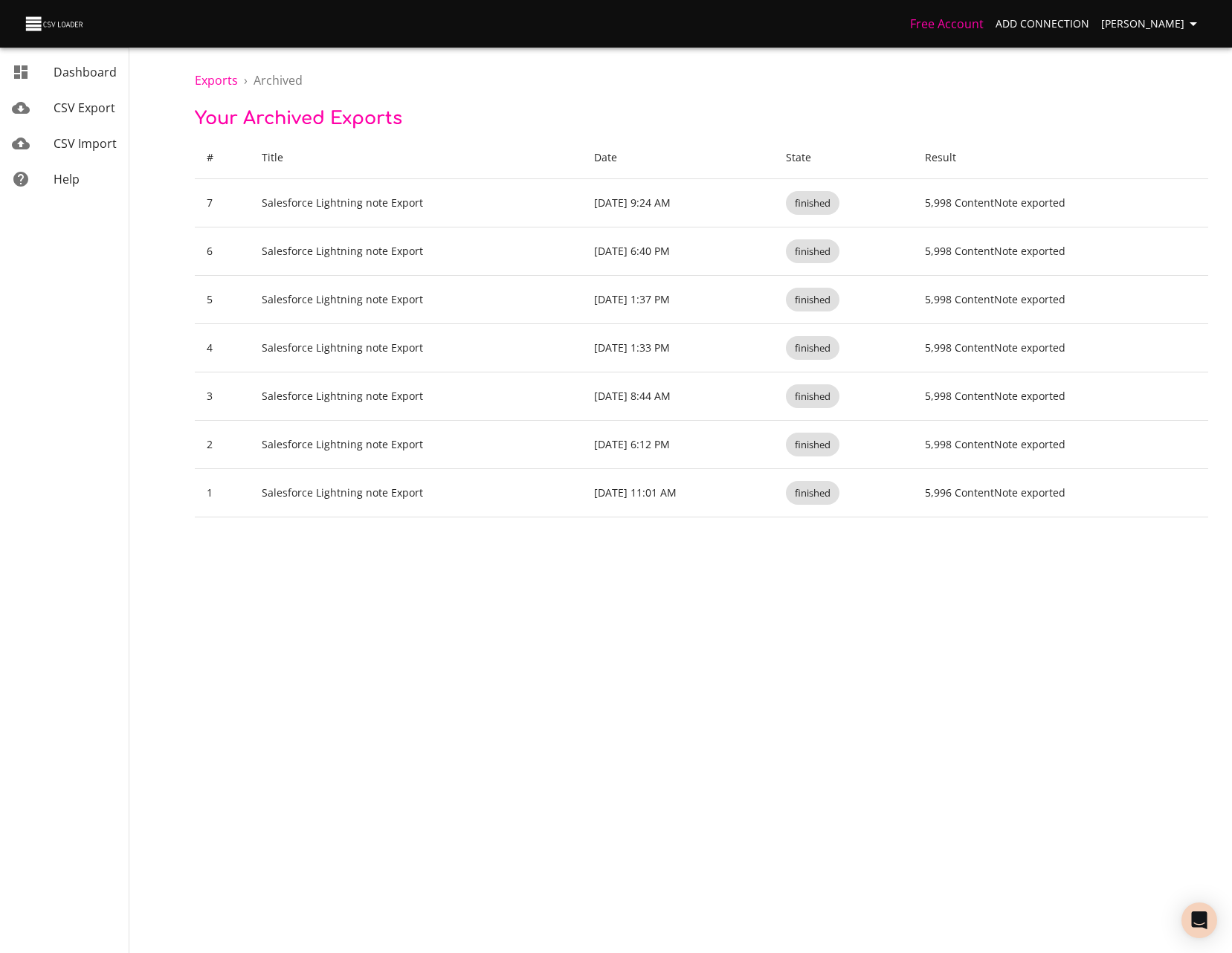
click at [358, 116] on span "Your Archived Exports" at bounding box center [299, 118] width 207 height 20
